Goal: Share content: Share content

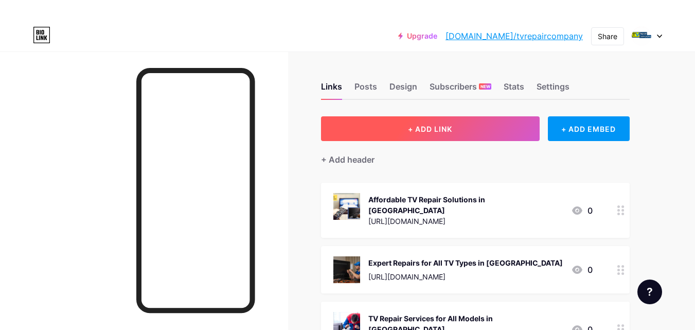
click at [444, 123] on button "+ ADD LINK" at bounding box center [430, 128] width 218 height 25
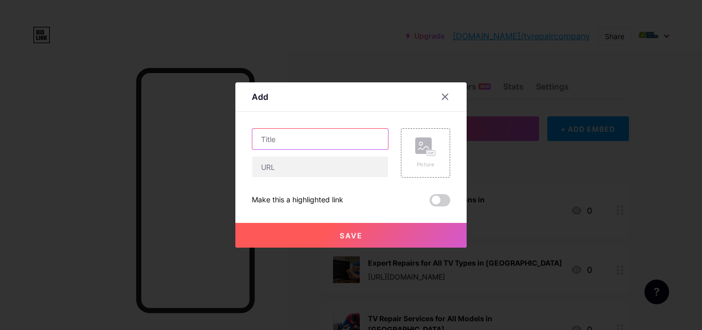
click at [350, 135] on input "text" at bounding box center [320, 139] width 136 height 21
paste input "Expert TV Repair [GEOGRAPHIC_DATA] – Fast & Reliable Service Call Now"
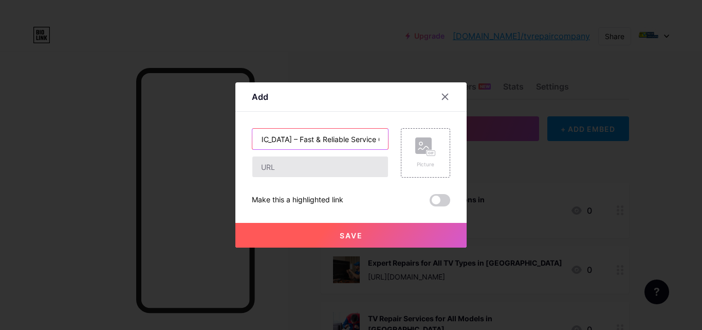
type input "Expert TV Repair [GEOGRAPHIC_DATA] – Fast & Reliable Service Call Now"
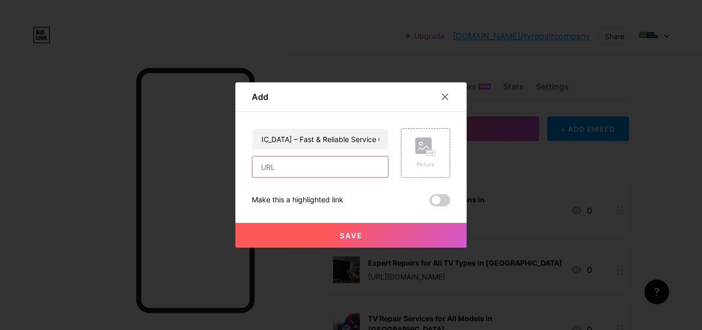
click at [290, 173] on input "text" at bounding box center [320, 166] width 136 height 21
paste input "[URL][DOMAIN_NAME]"
type input "[URL][DOMAIN_NAME]"
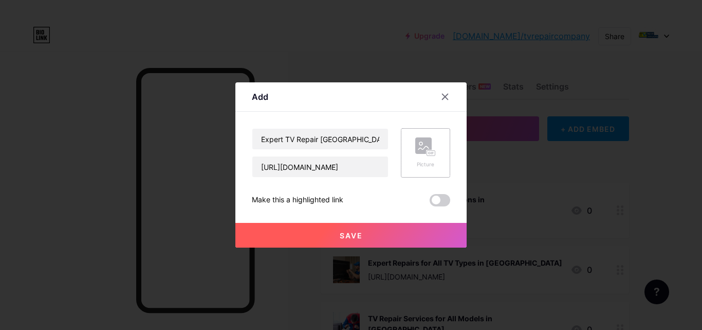
click at [427, 152] on rect at bounding box center [431, 153] width 8 height 5
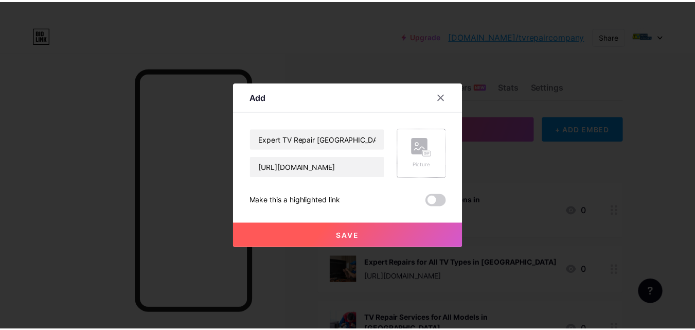
scroll to position [0, 0]
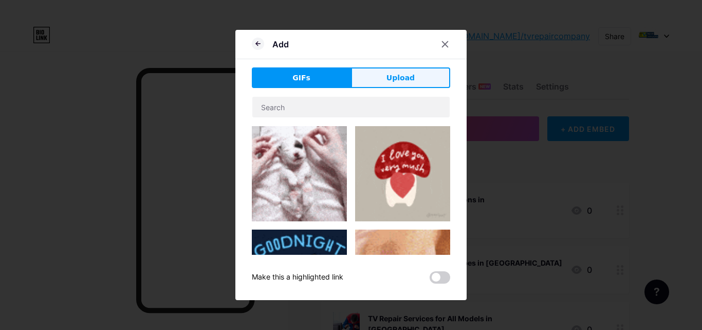
click at [395, 80] on span "Upload" at bounding box center [401, 77] width 28 height 11
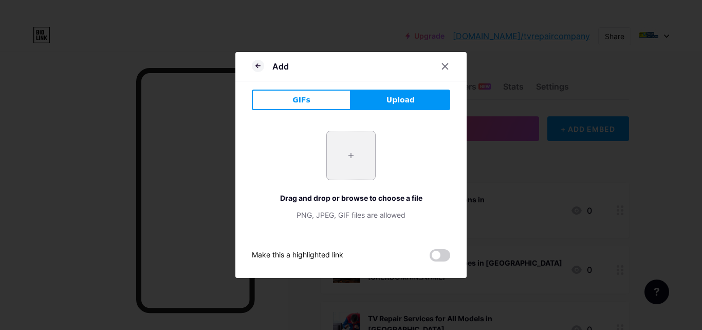
click at [351, 149] on input "file" at bounding box center [351, 155] width 48 height 48
click at [339, 162] on input "file" at bounding box center [351, 155] width 48 height 48
type input "C:\fakepath\TV Repair [GEOGRAPHIC_DATA] (2).jpg"
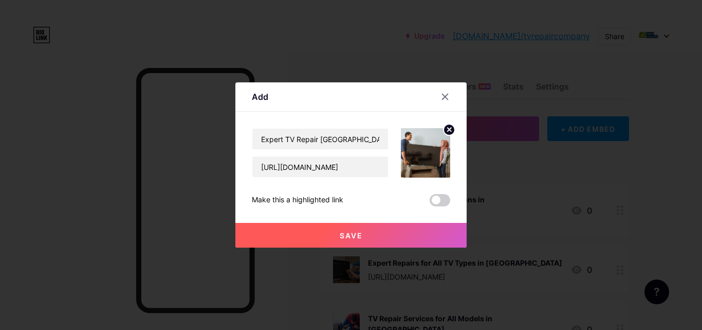
click at [362, 236] on button "Save" at bounding box center [350, 235] width 231 height 25
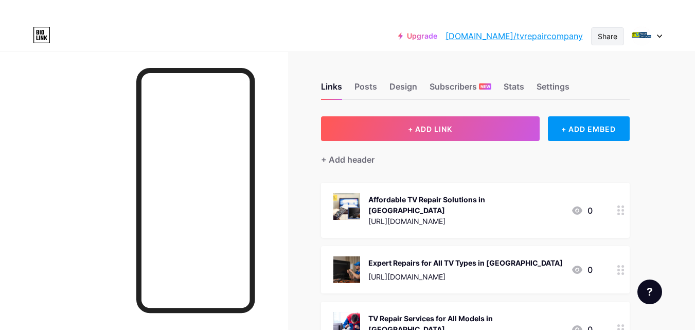
click at [609, 43] on div "Share" at bounding box center [607, 36] width 33 height 18
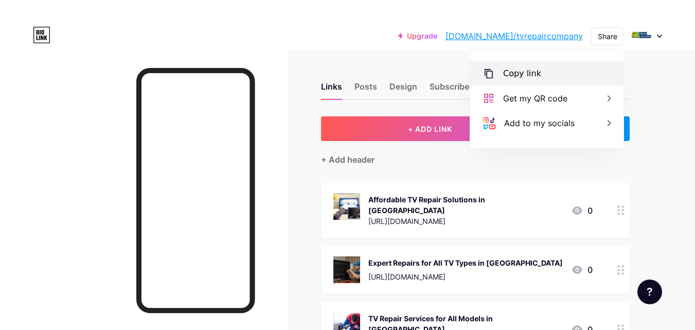
click at [554, 69] on div "Copy link" at bounding box center [546, 73] width 153 height 25
